Goal: Task Accomplishment & Management: Use online tool/utility

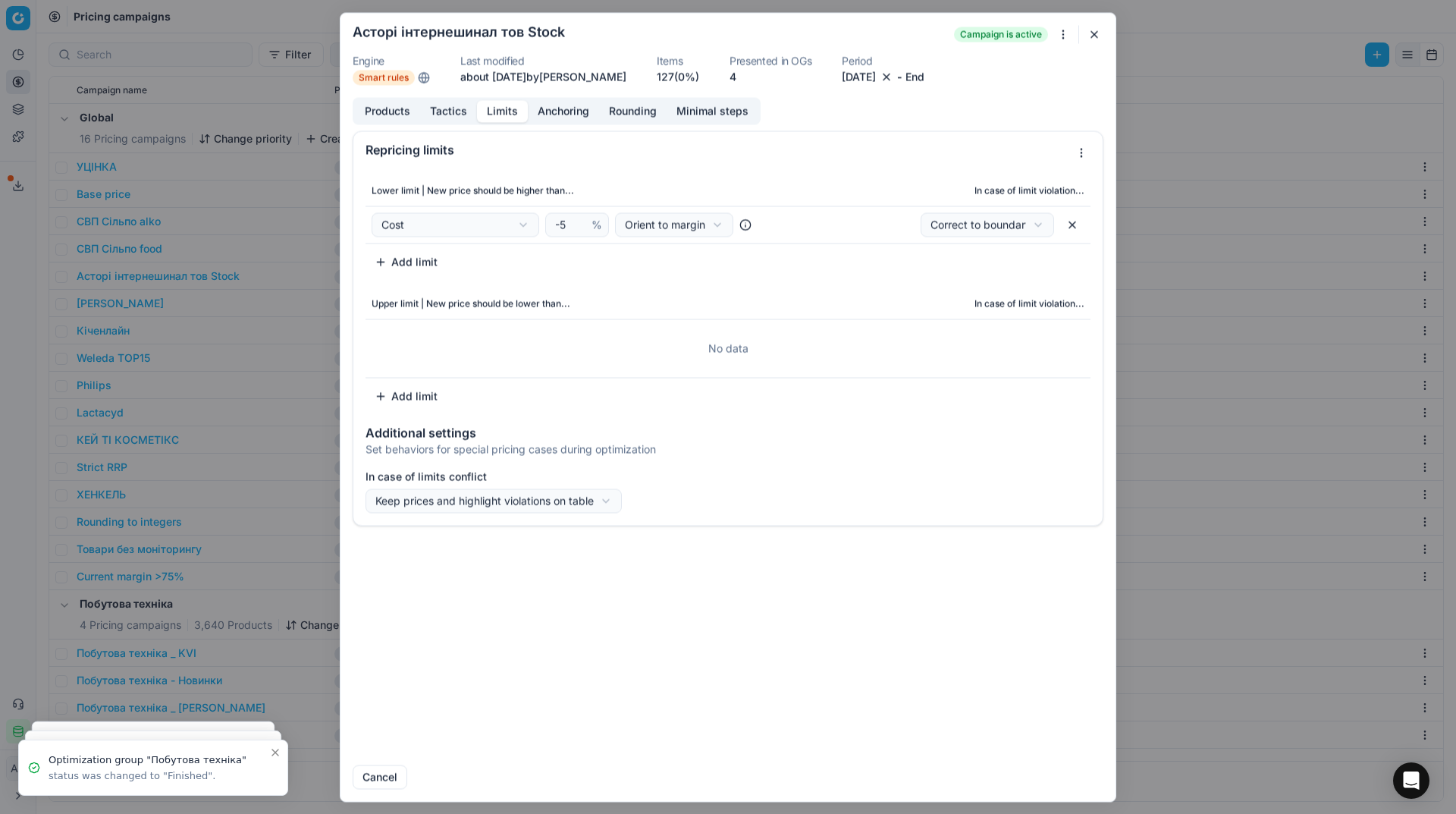
click at [1097, 35] on button "button" at bounding box center [1094, 34] width 18 height 18
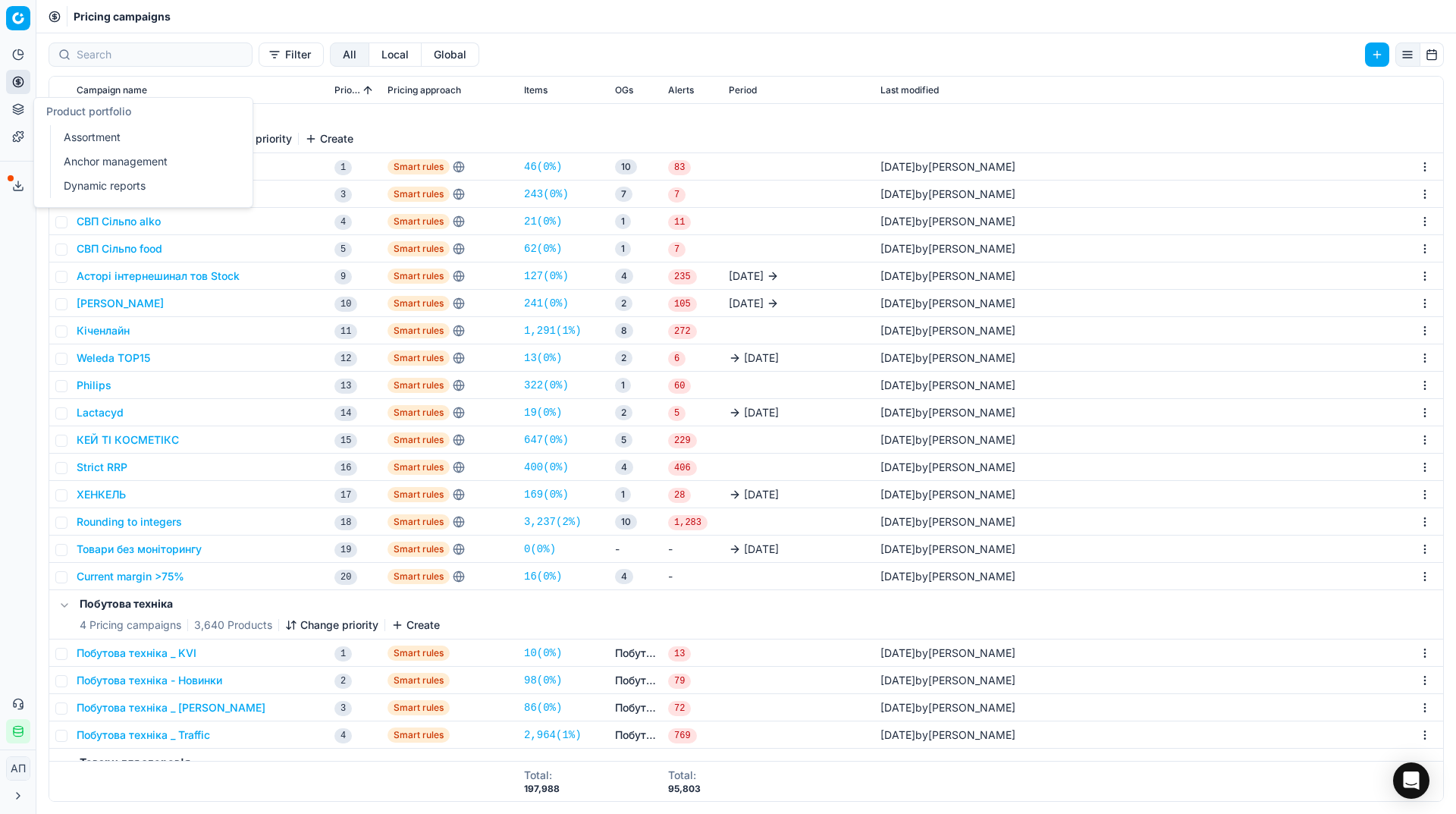
click at [84, 134] on link "Assortment" at bounding box center [146, 137] width 176 height 22
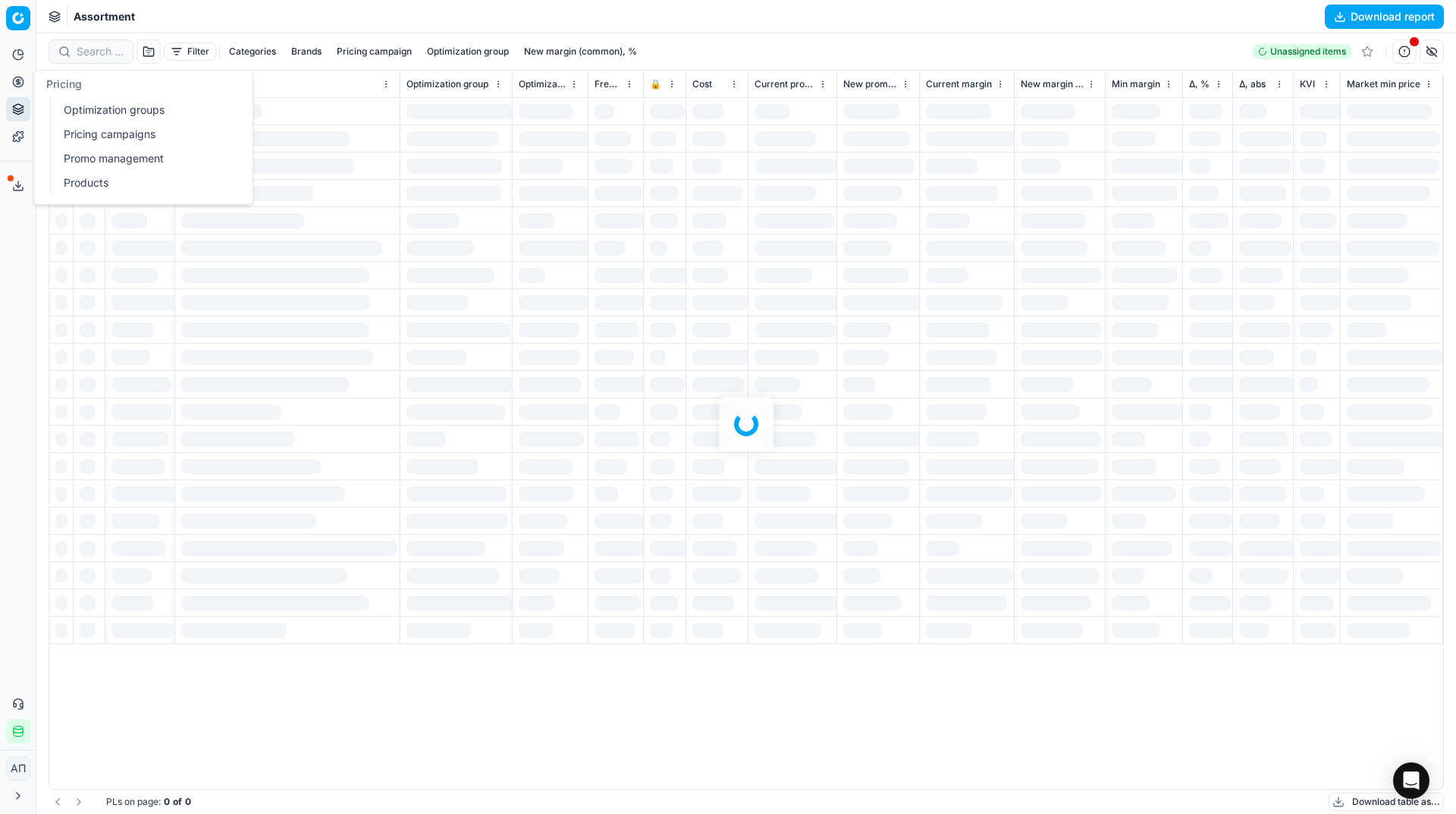
click at [71, 110] on link "Optimization groups" at bounding box center [146, 110] width 176 height 22
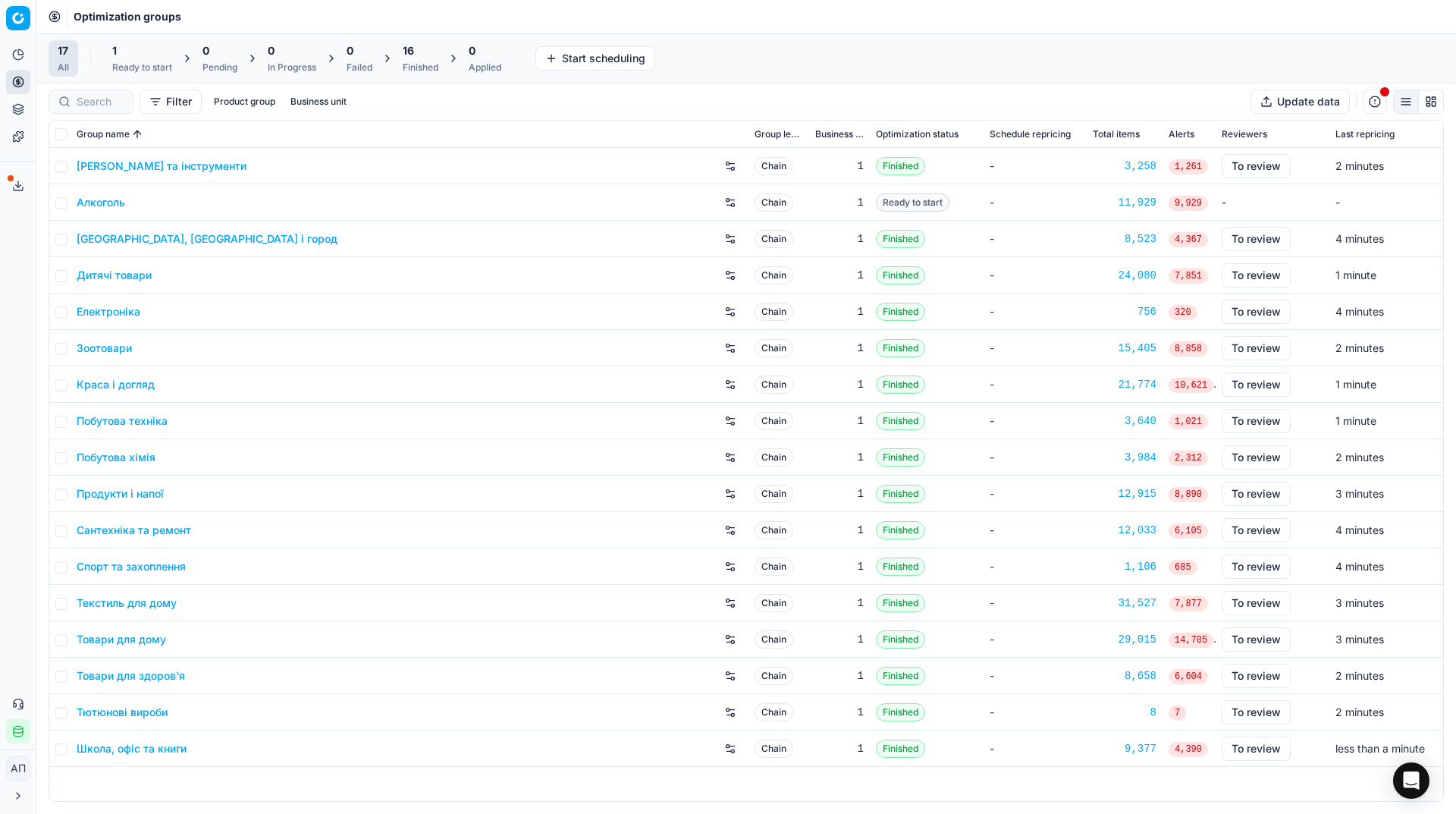
click at [0, 313] on div "Analytics Pricing Product portfolio Templates Export service 35 Contact support…" at bounding box center [17, 393] width 36 height 713
click at [99, 205] on link "Алкоголь" at bounding box center [101, 202] width 49 height 15
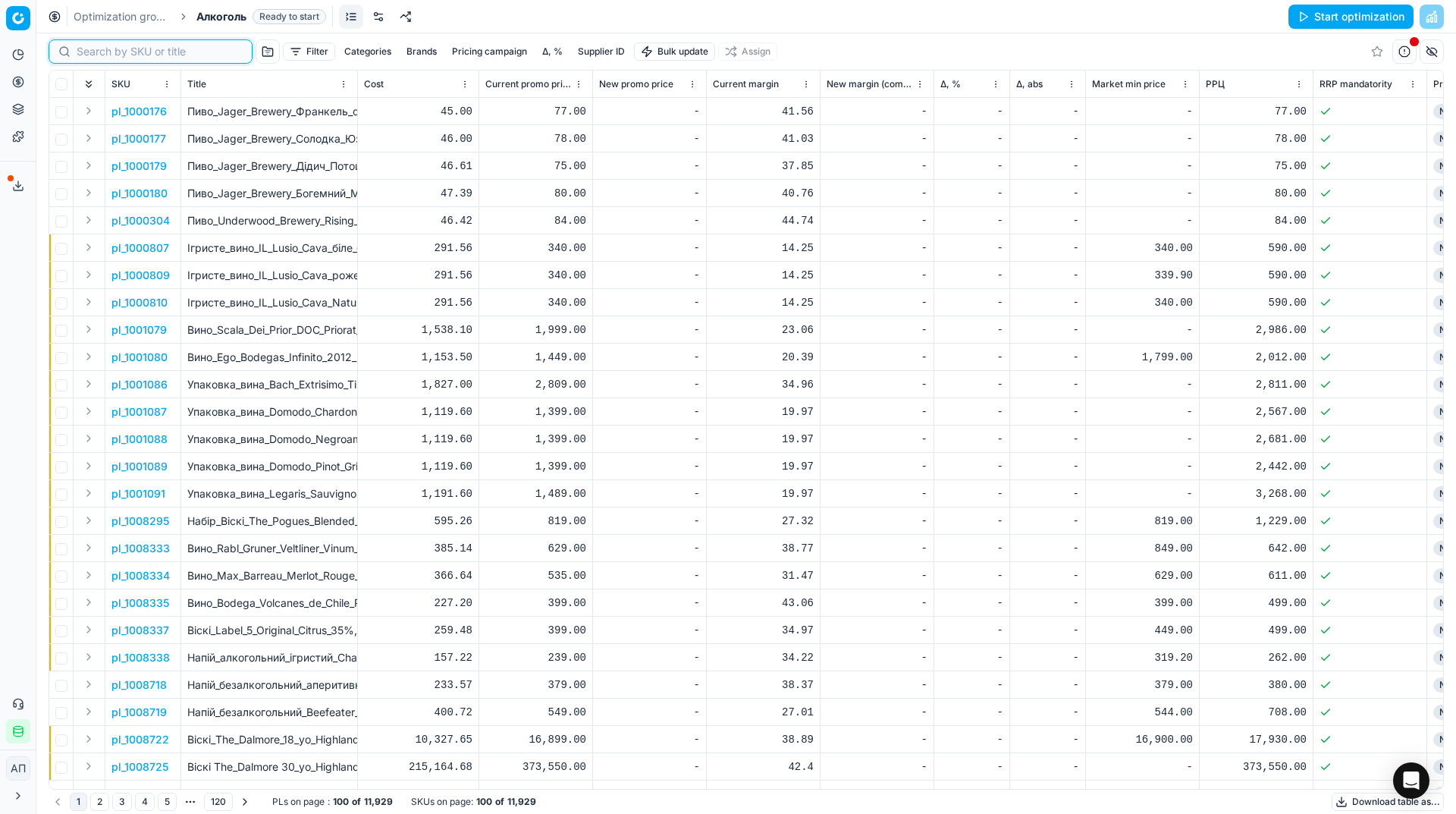
click at [104, 52] on input at bounding box center [160, 51] width 166 height 15
paste input "1349955"
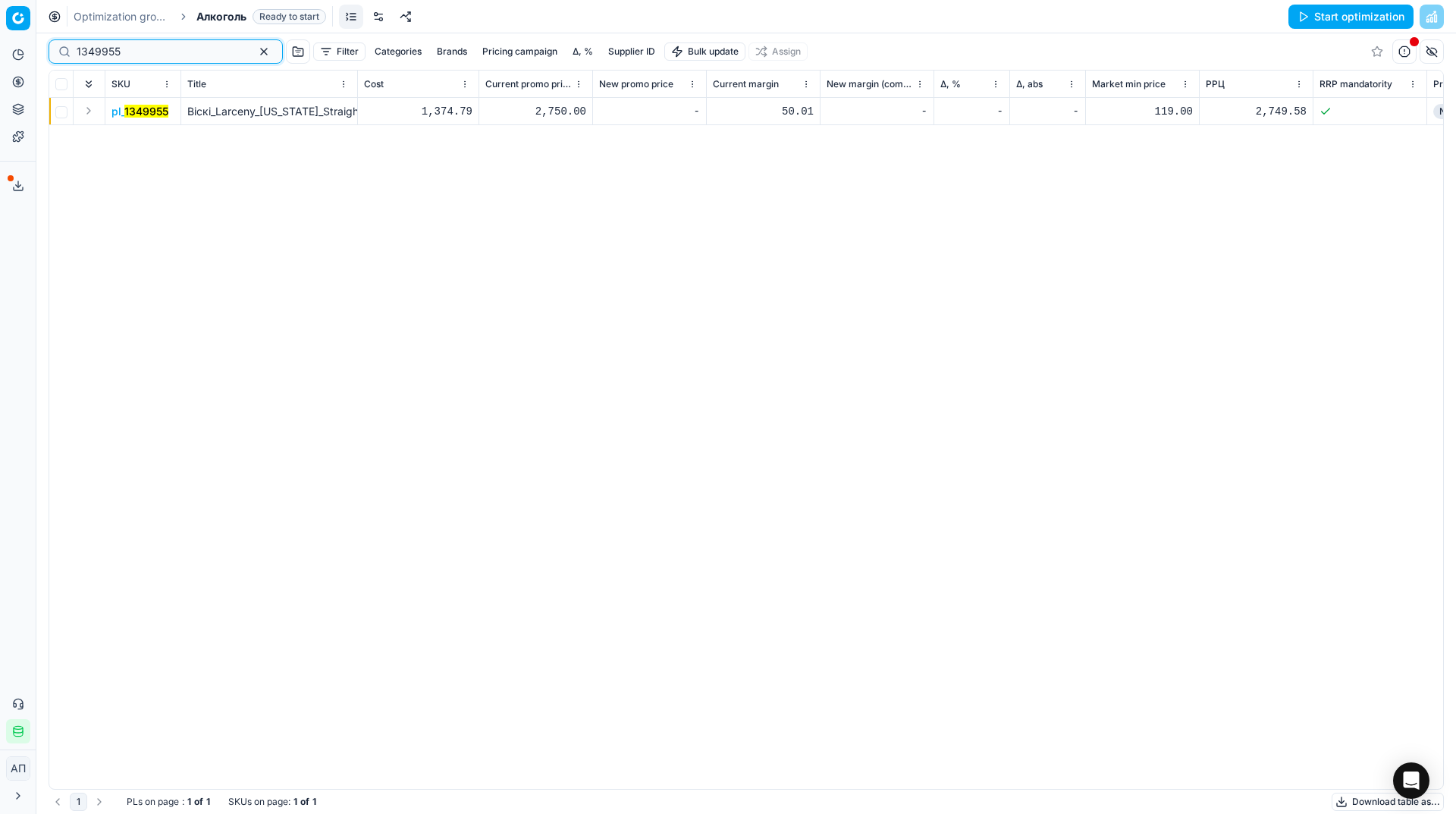
type input "1349955"
click at [149, 113] on mark "1349955" at bounding box center [146, 111] width 44 height 13
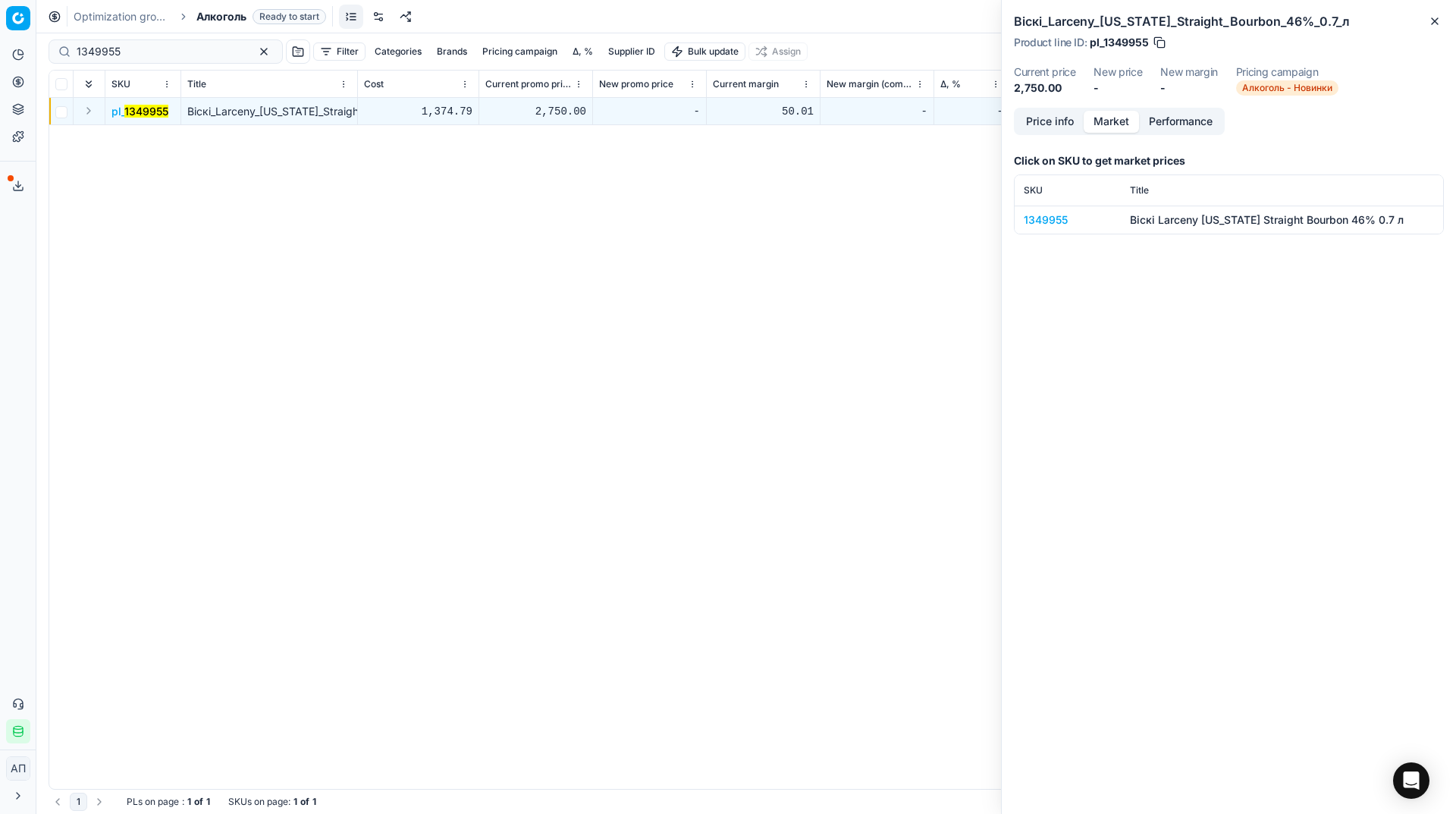
click at [1126, 130] on button "Market" at bounding box center [1111, 122] width 55 height 22
click at [1445, 23] on div "Віскі_Larceny_[US_STATE]_Straight_Bourbon_46%_0.7_л Product line ID : pl_134995…" at bounding box center [1228, 54] width 454 height 108
click at [1435, 22] on icon "button" at bounding box center [1434, 21] width 6 height 6
